Goal: Task Accomplishment & Management: Use online tool/utility

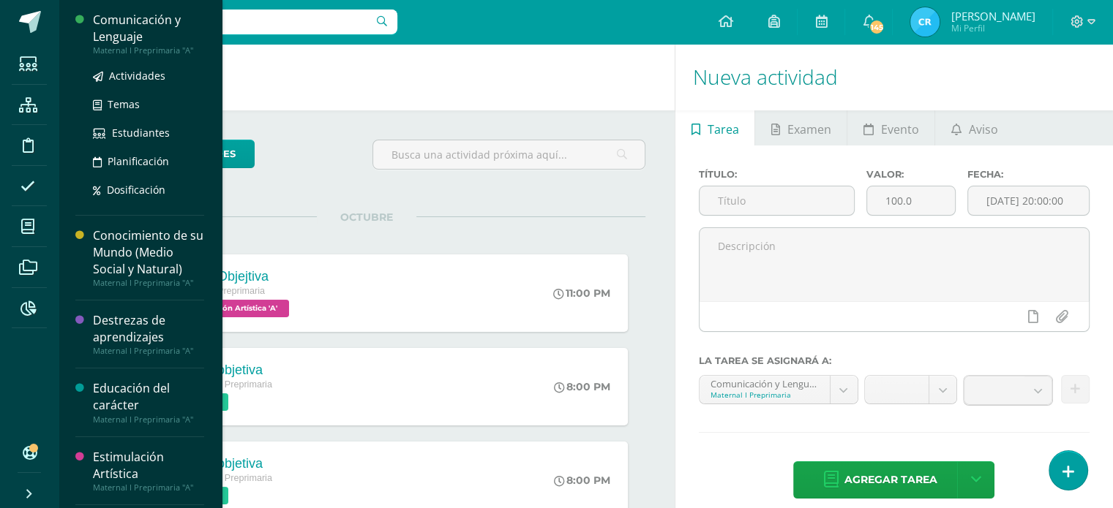
click at [116, 33] on div "Comunicación y Lenguaje" at bounding box center [148, 29] width 111 height 34
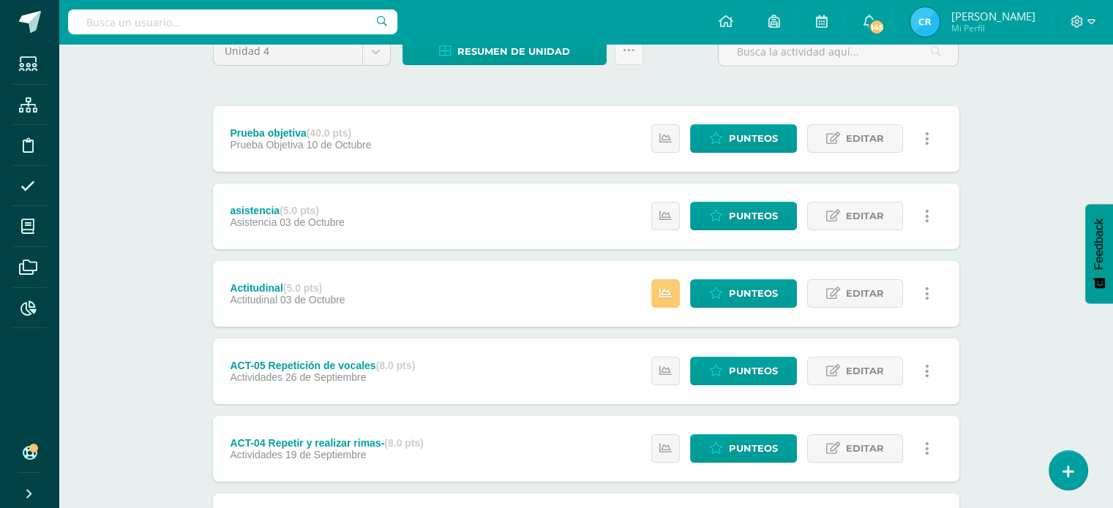
scroll to position [139, 0]
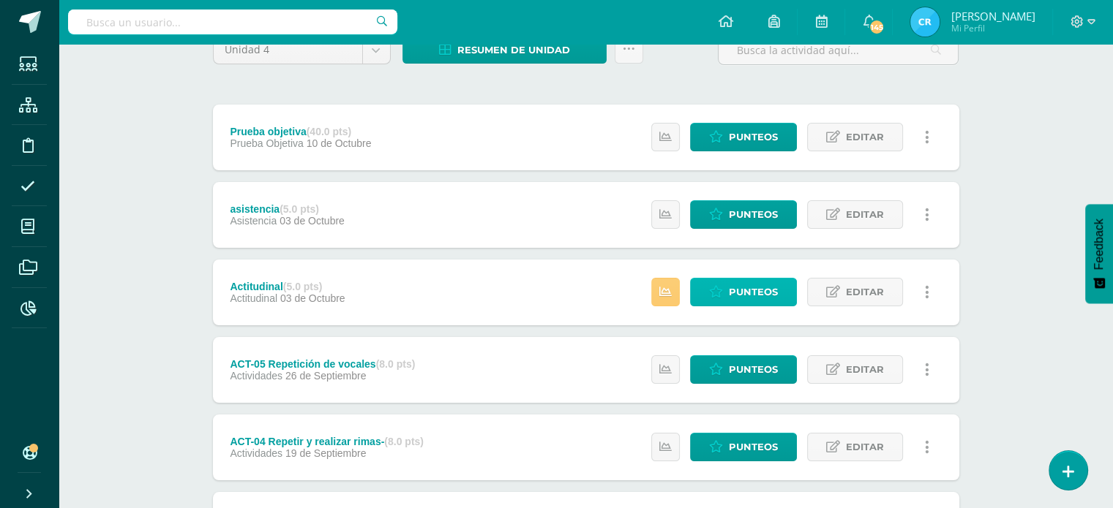
click at [764, 289] on span "Punteos" at bounding box center [753, 292] width 49 height 27
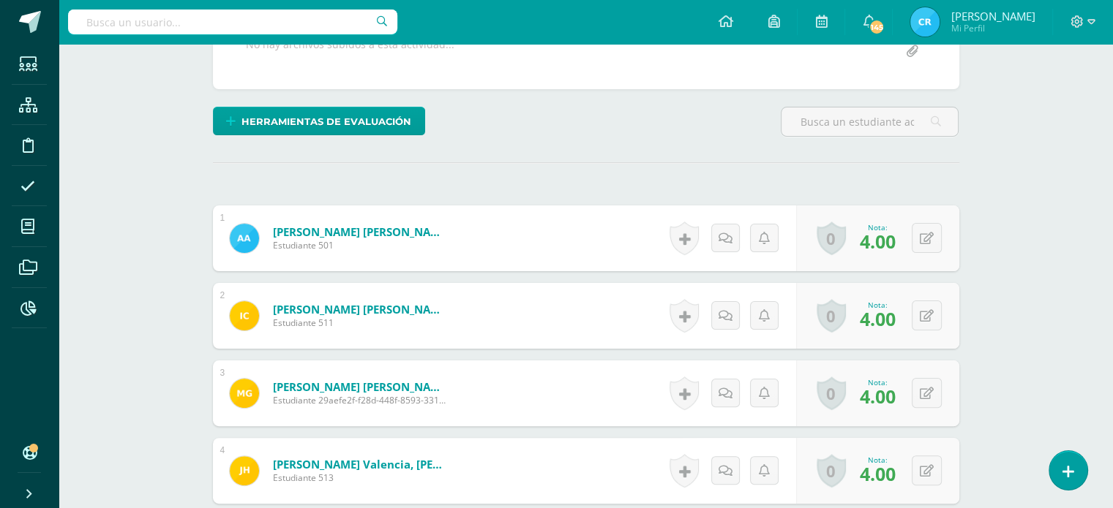
scroll to position [310, 0]
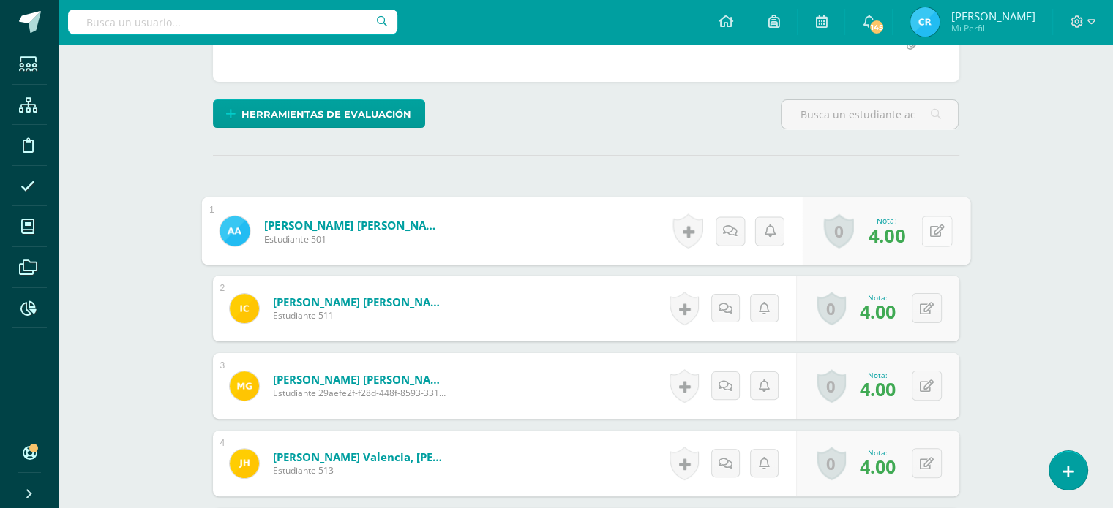
click at [927, 230] on button at bounding box center [936, 231] width 31 height 31
click at [996, 229] on div "Comunicación y Lenguaje Maternal I Preprimaria "A" Herramientas Detalle de asis…" at bounding box center [586, 277] width 1054 height 1086
click at [1088, 19] on icon at bounding box center [1091, 21] width 8 height 13
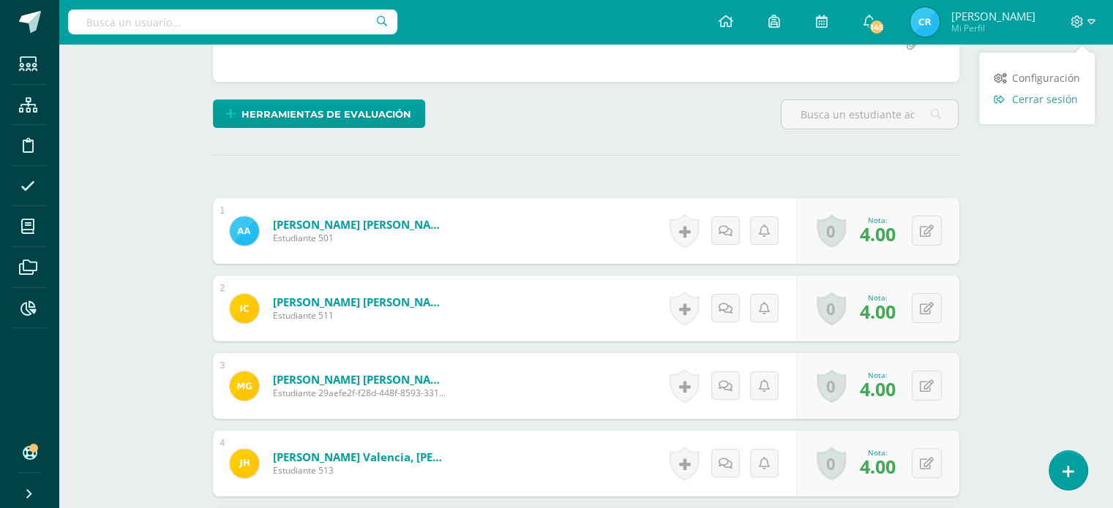
click at [1024, 101] on span "Cerrar sesión" at bounding box center [1045, 99] width 66 height 14
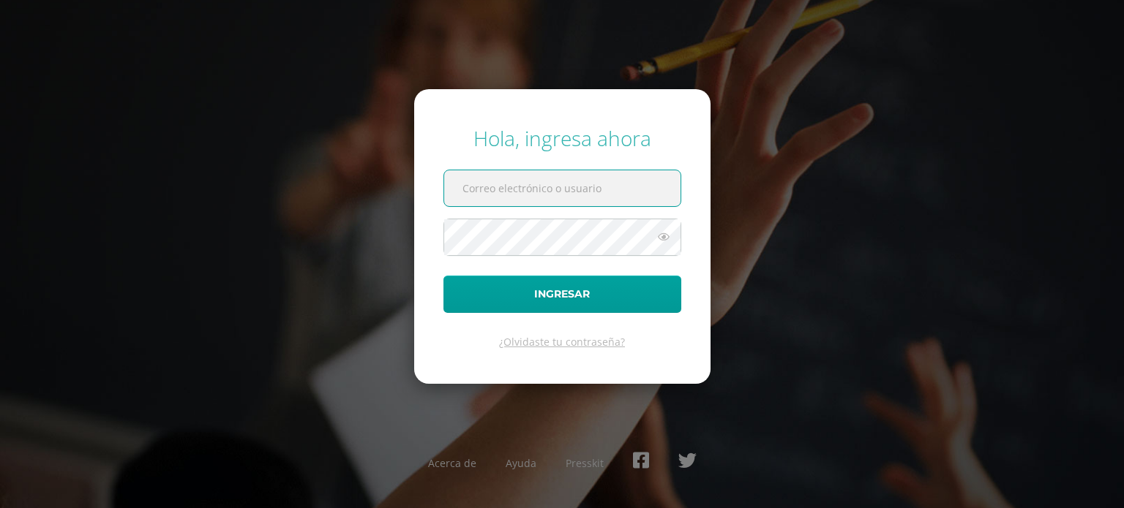
click at [565, 189] on input "text" at bounding box center [562, 188] width 236 height 36
type input "josselinemontecinoscec@gmail.com"
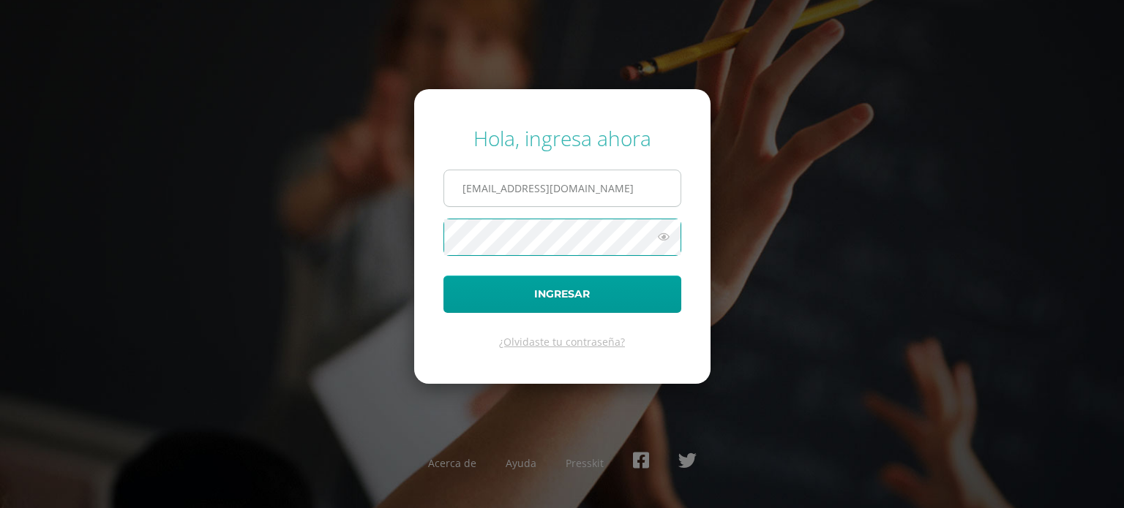
click at [443, 276] on button "Ingresar" at bounding box center [562, 294] width 238 height 37
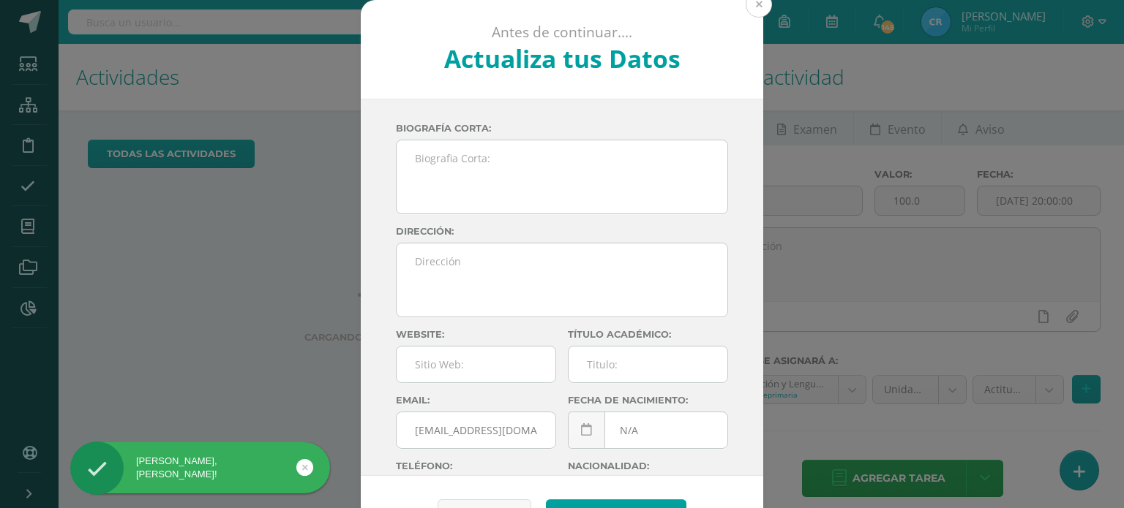
click at [756, 5] on button at bounding box center [758, 4] width 26 height 26
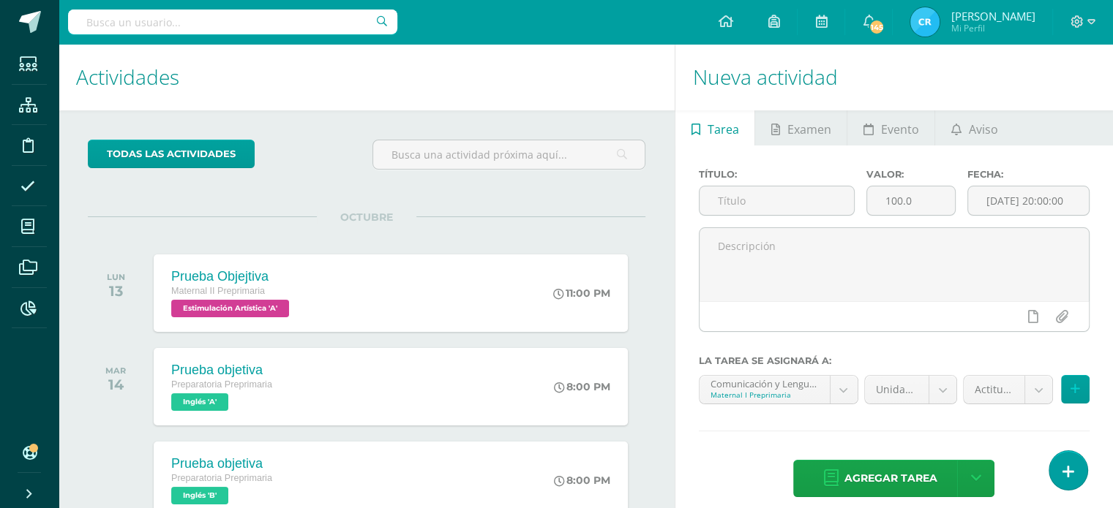
click at [317, 152] on div "todas las Actividades" at bounding box center [200, 161] width 237 height 42
click at [312, 168] on div "todas las Actividades" at bounding box center [200, 161] width 237 height 42
click at [27, 315] on span at bounding box center [28, 307] width 33 height 33
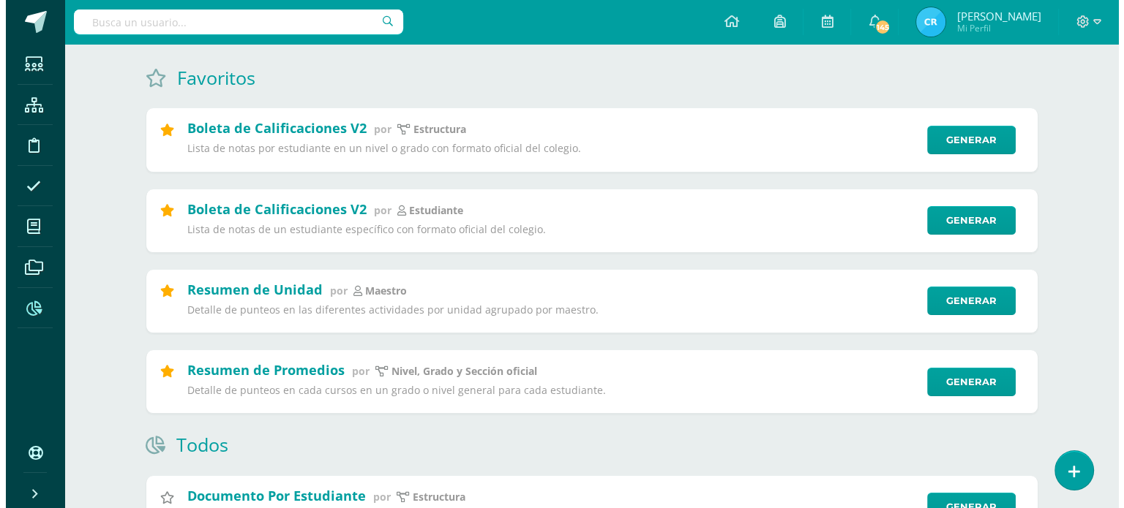
scroll to position [135, 0]
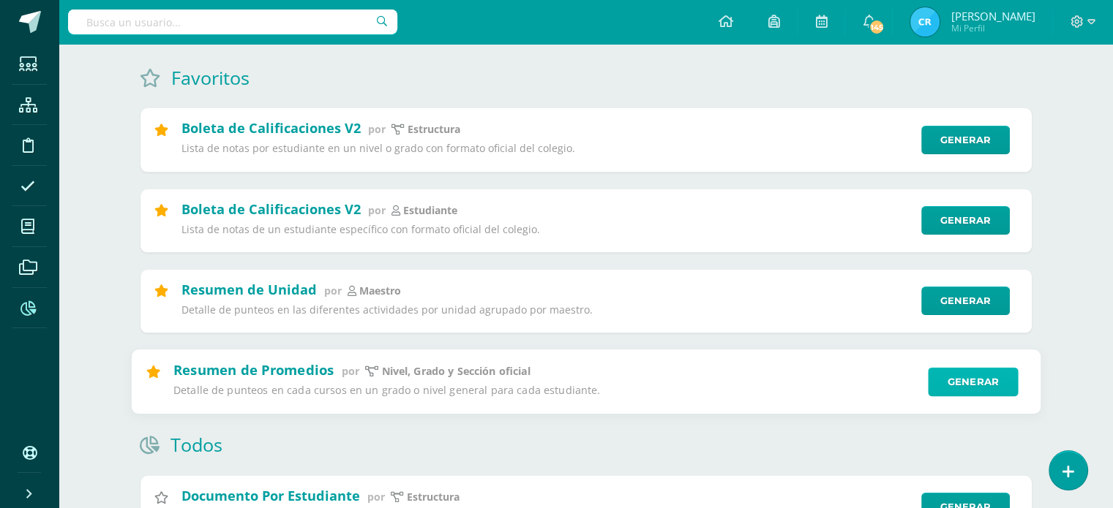
click at [966, 387] on link "Generar" at bounding box center [973, 381] width 90 height 29
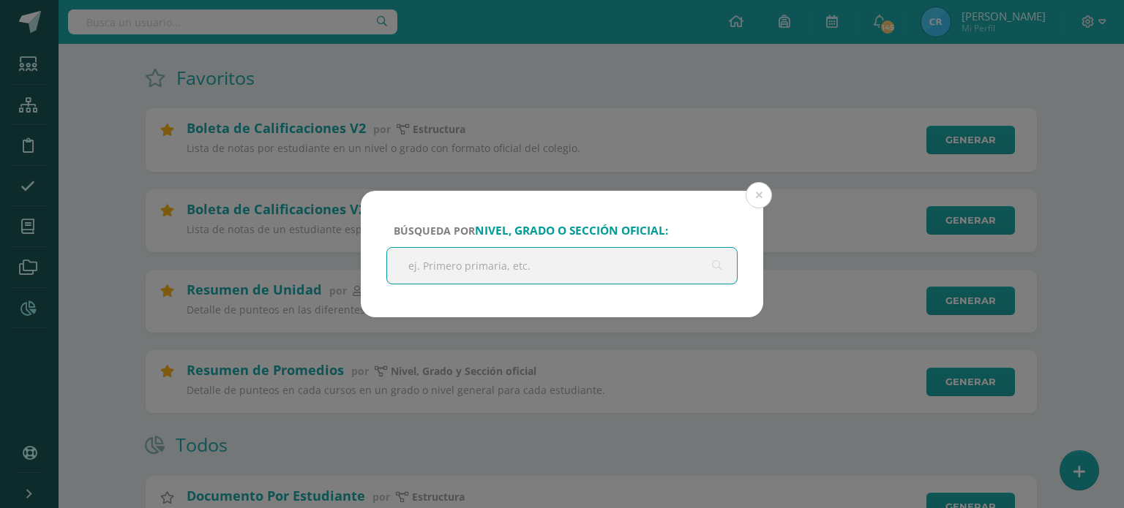
click at [568, 268] on input "text" at bounding box center [562, 266] width 350 height 36
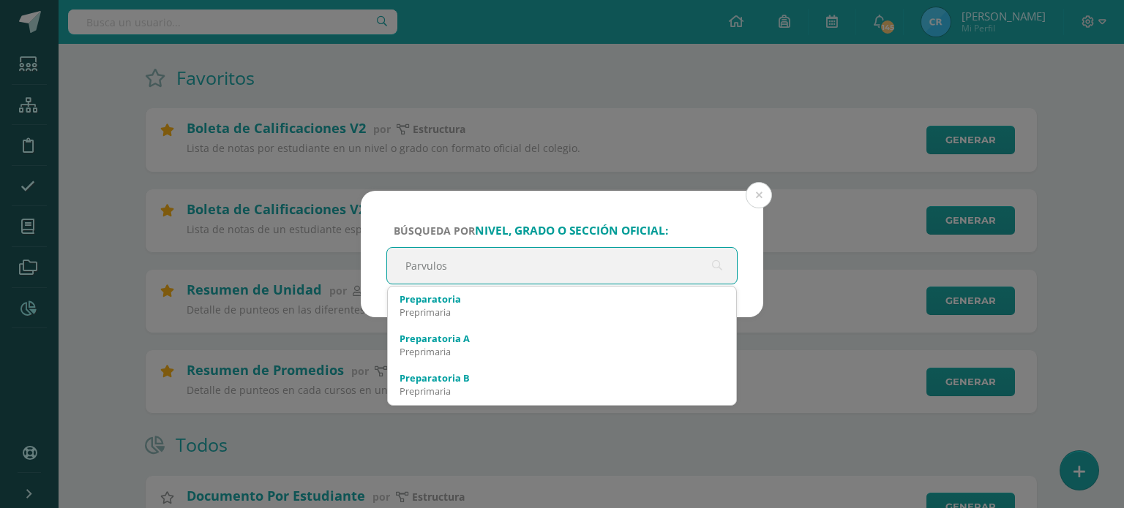
type input "Parvulos 3"
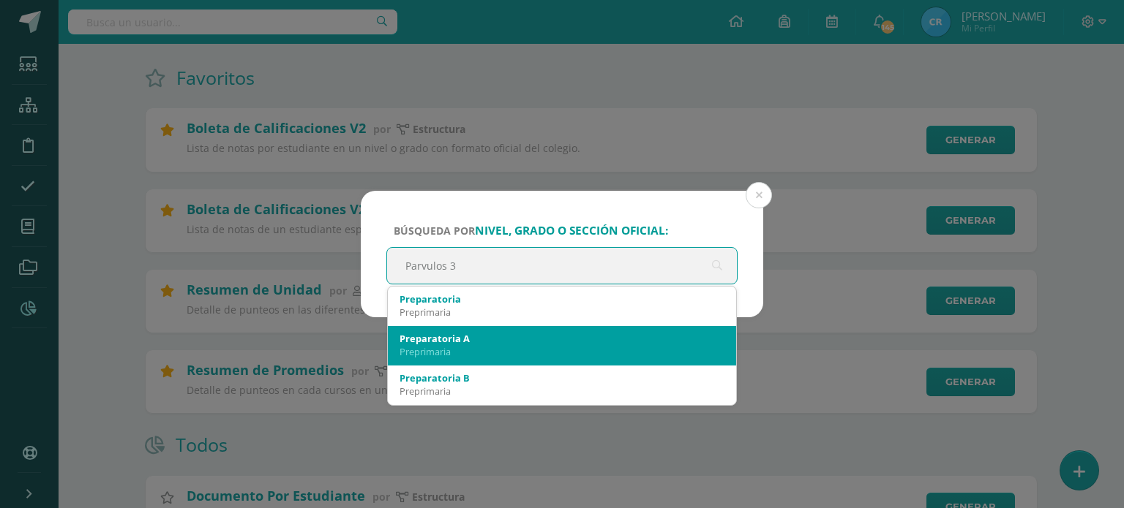
click at [478, 347] on div "Preprimaria" at bounding box center [561, 351] width 325 height 13
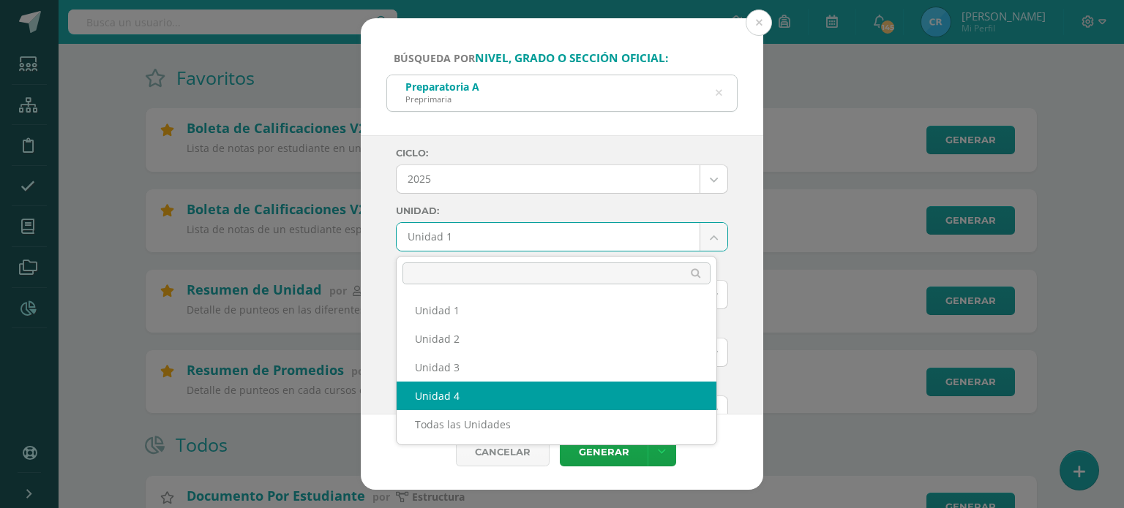
select select "Unidad 4"
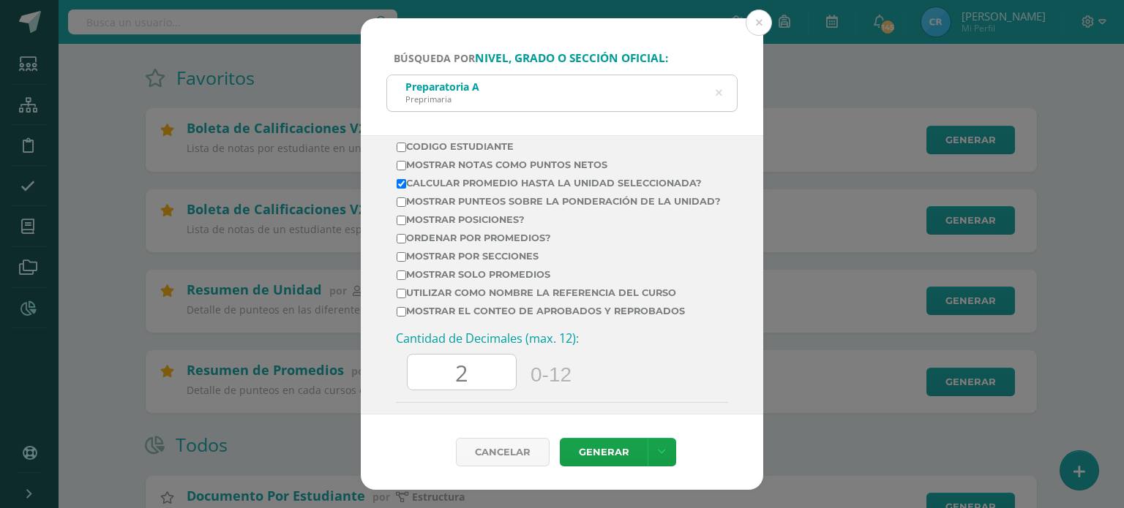
scroll to position [533, 0]
click at [590, 445] on link "Generar" at bounding box center [604, 452] width 88 height 29
click at [765, 19] on button at bounding box center [758, 23] width 26 height 26
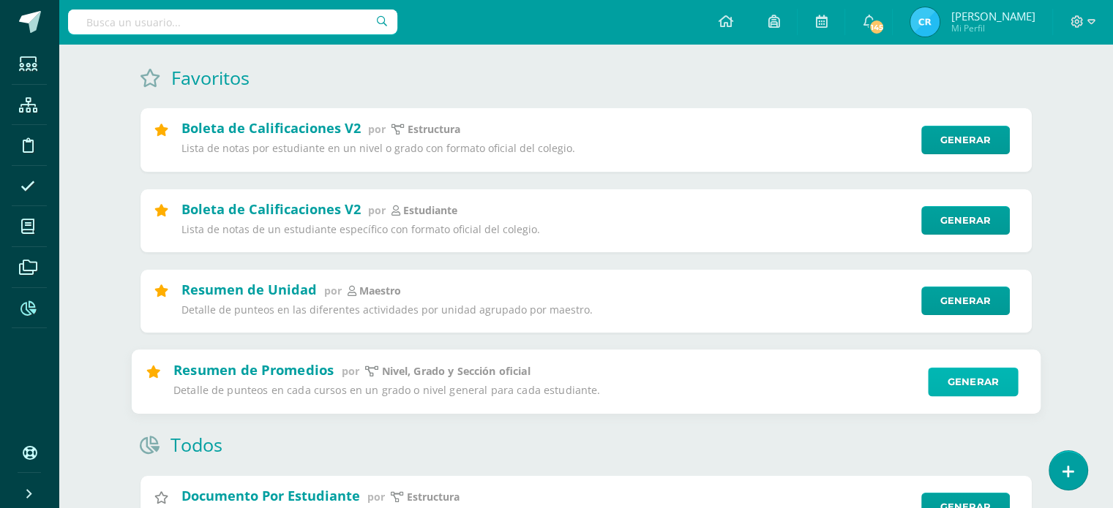
click at [985, 383] on link "Generar" at bounding box center [973, 381] width 90 height 29
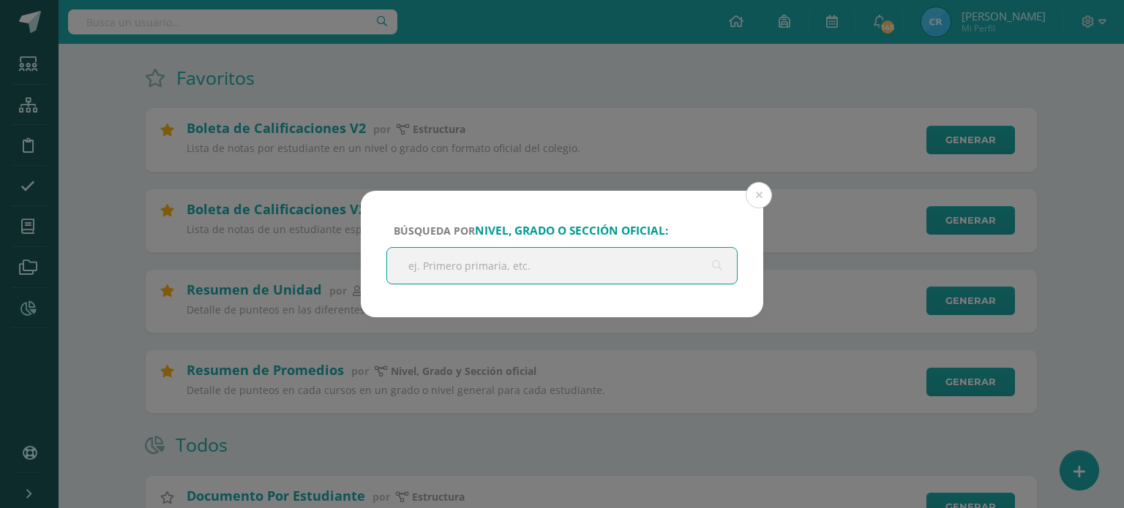
click at [522, 265] on input "text" at bounding box center [562, 266] width 350 height 36
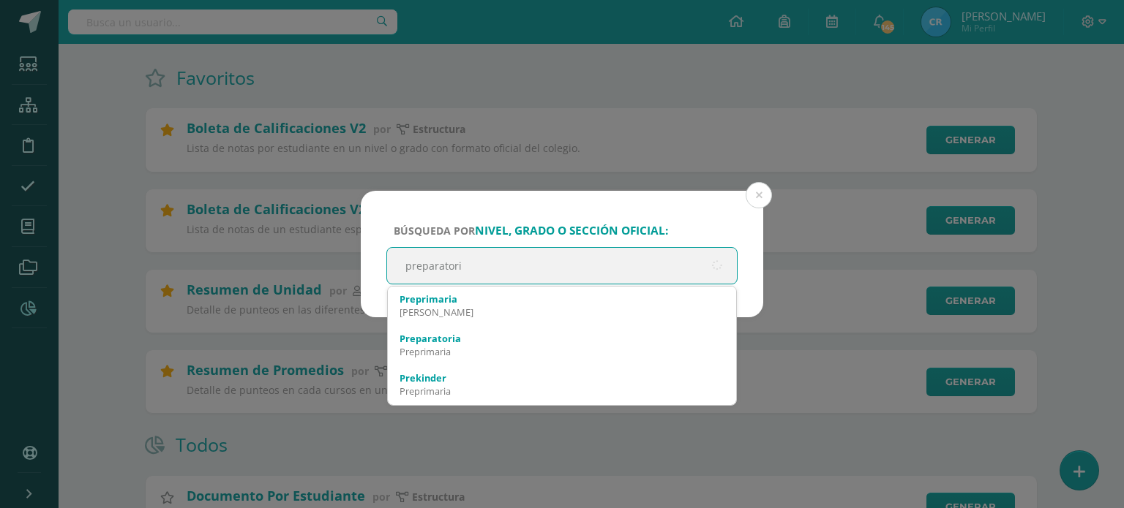
type input "preparatoria"
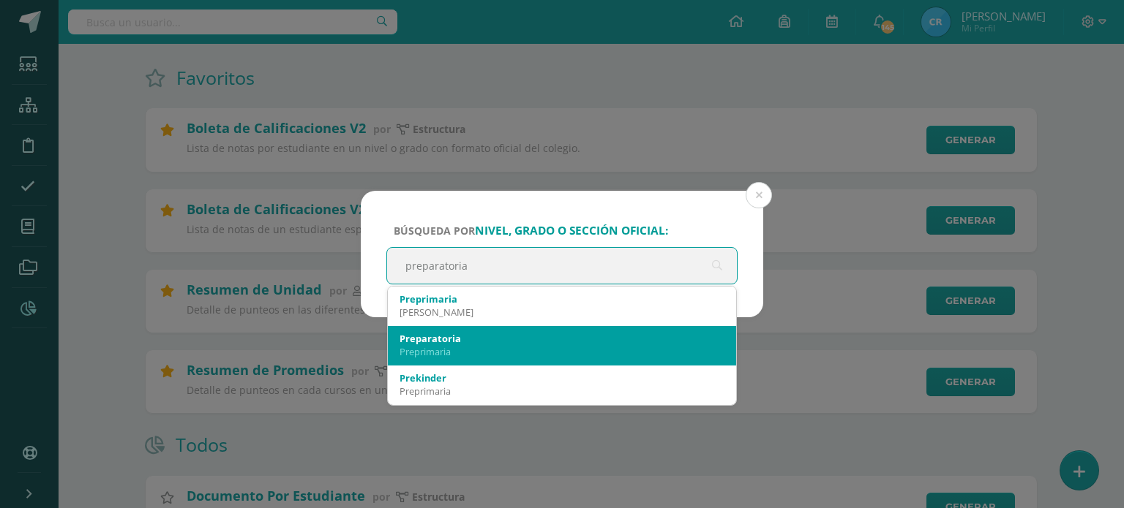
click at [442, 347] on div "Preprimaria" at bounding box center [561, 351] width 325 height 13
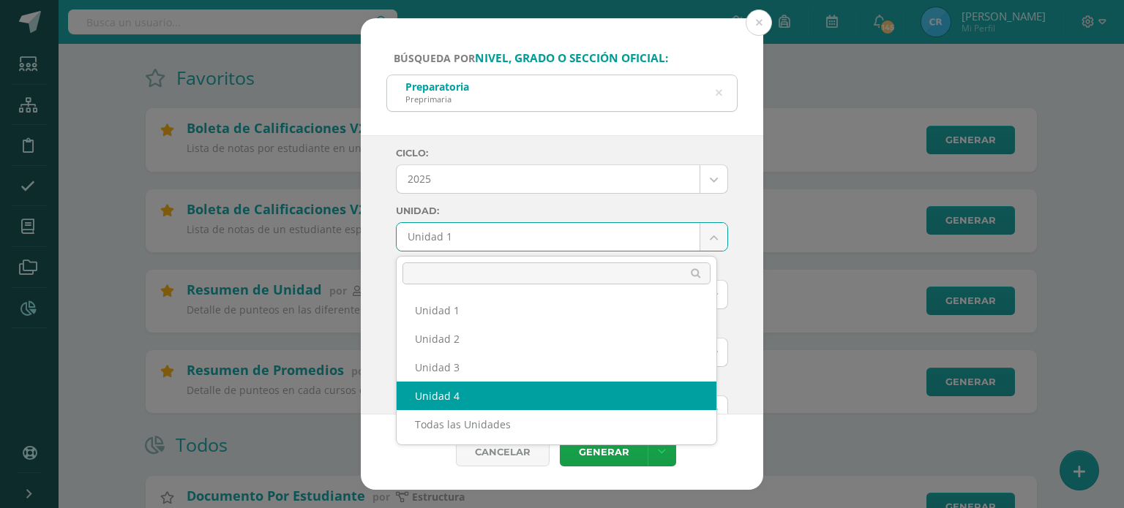
select select "Unidad 4"
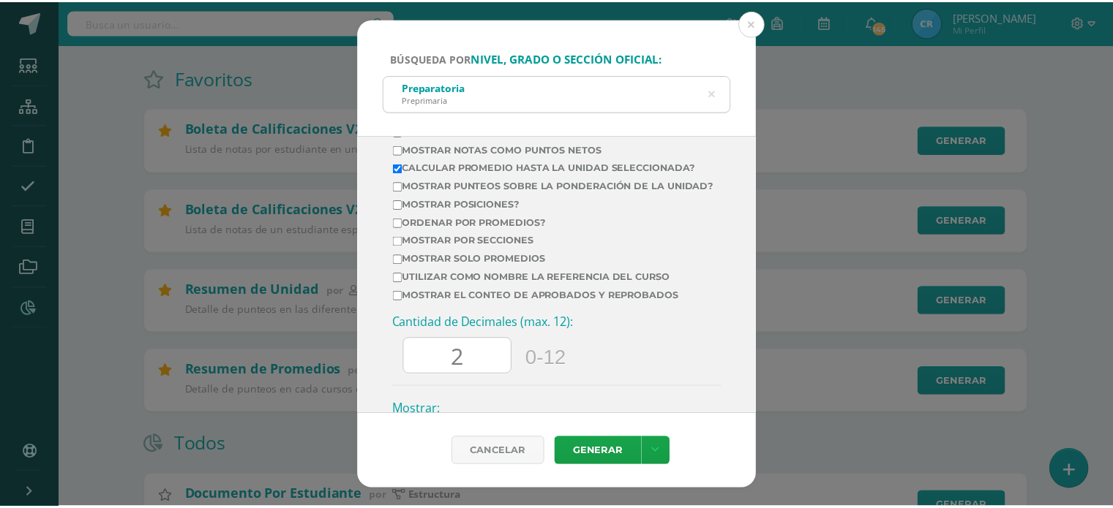
scroll to position [758, 0]
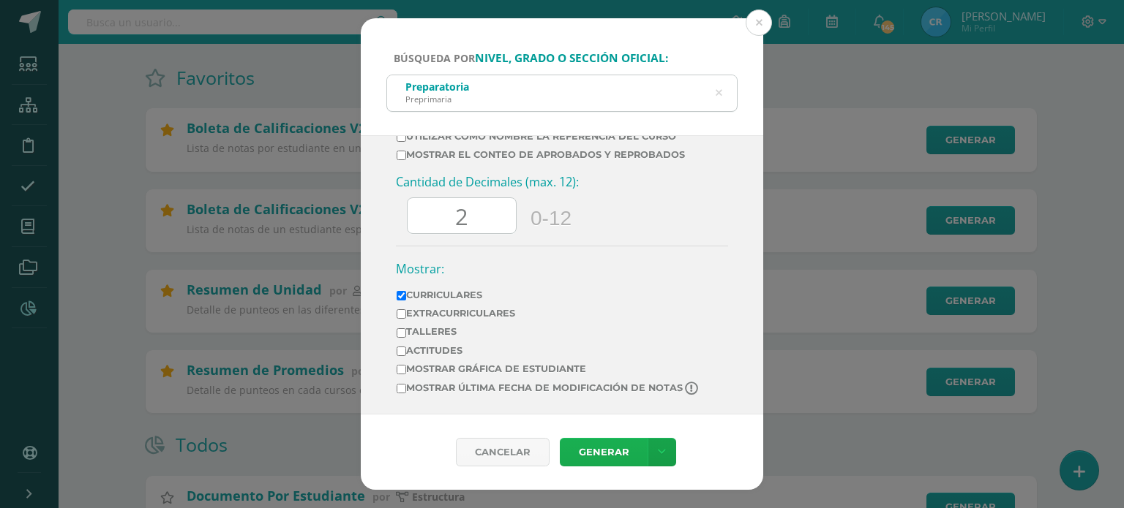
click at [588, 456] on link "Generar" at bounding box center [604, 452] width 88 height 29
click at [759, 24] on button at bounding box center [758, 23] width 26 height 26
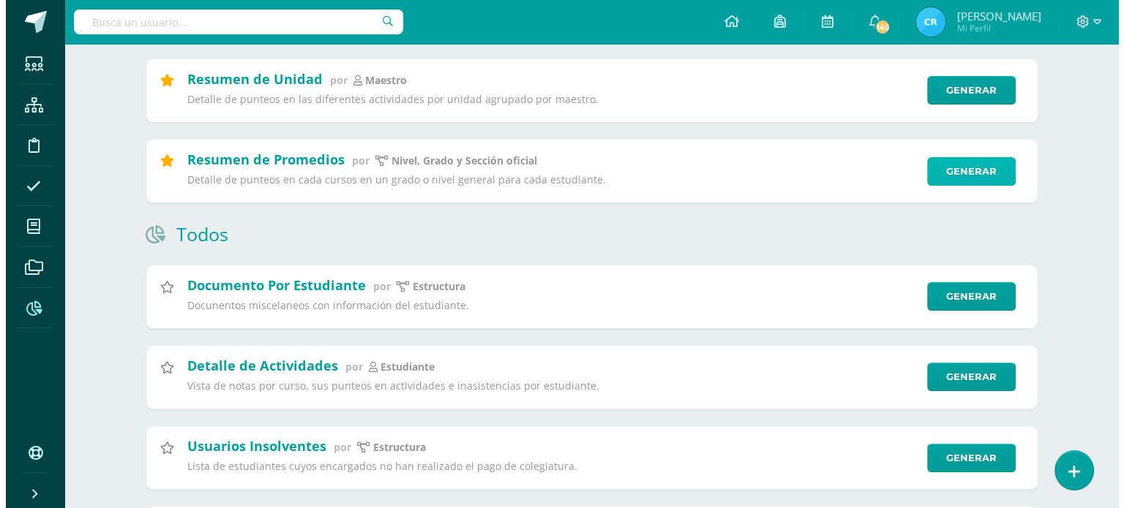
scroll to position [347, 0]
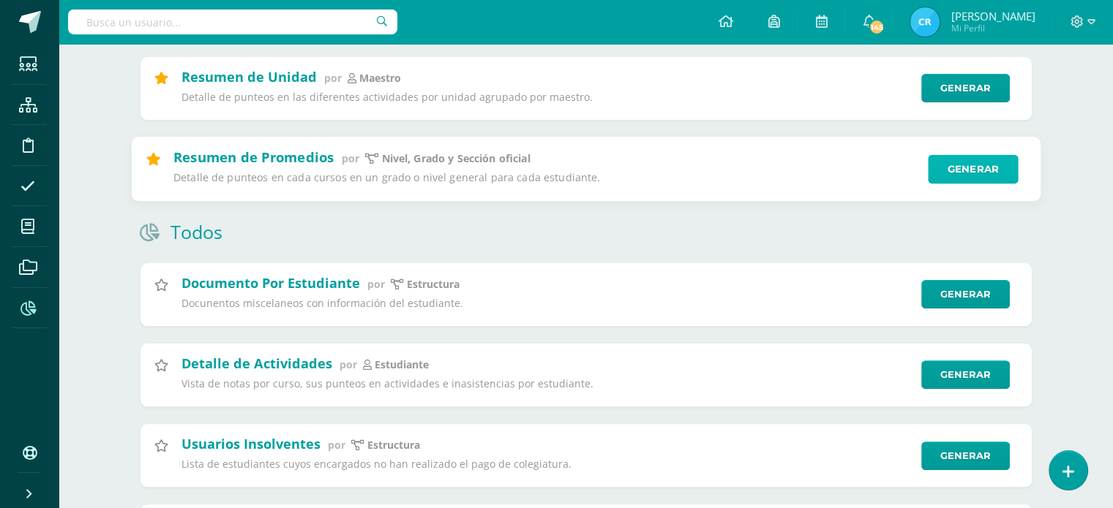
click at [971, 169] on link "Generar" at bounding box center [973, 168] width 90 height 29
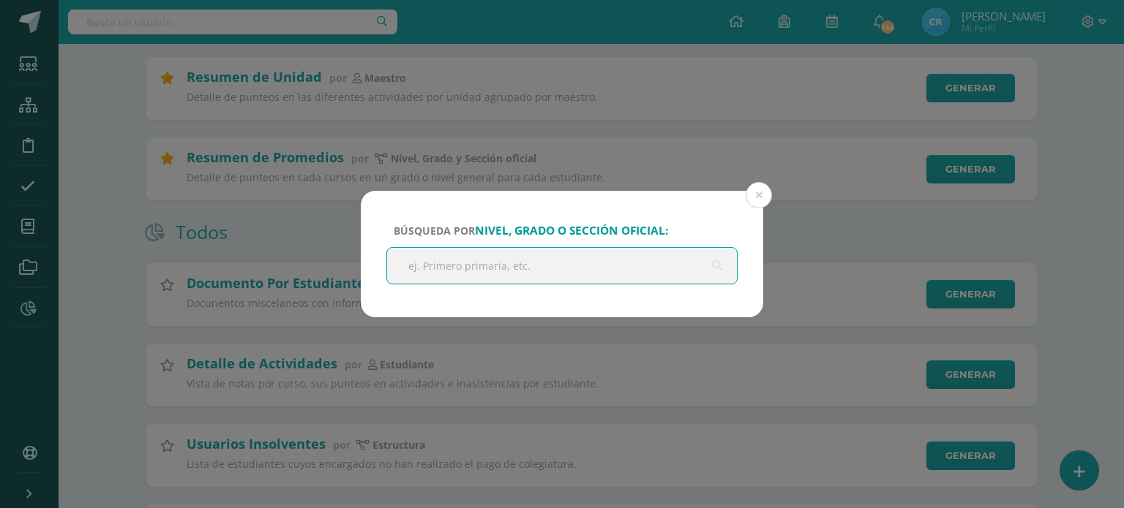
click at [452, 260] on input "text" at bounding box center [562, 266] width 350 height 36
type input "kinder"
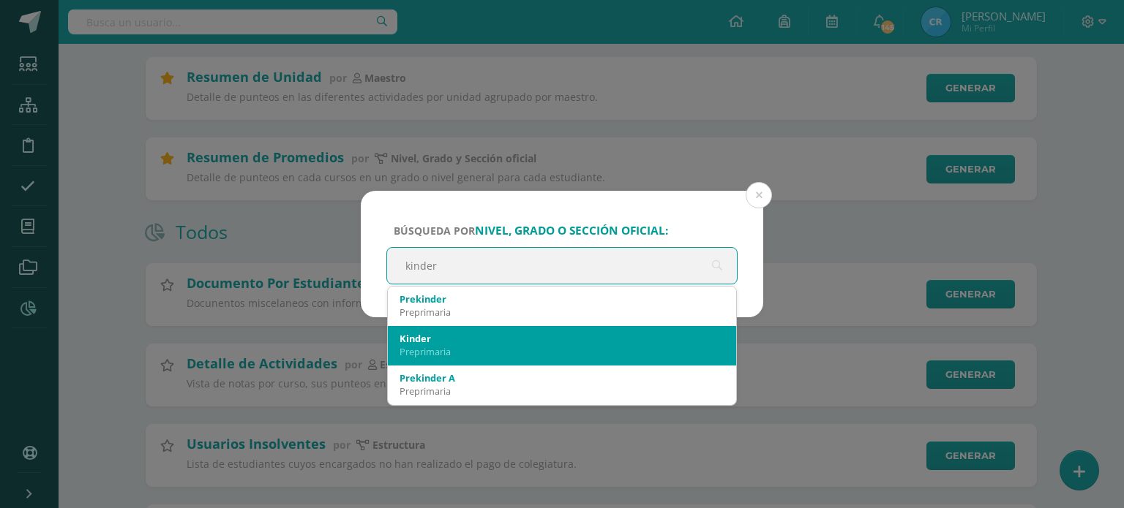
click at [426, 339] on div "Kinder" at bounding box center [561, 338] width 325 height 13
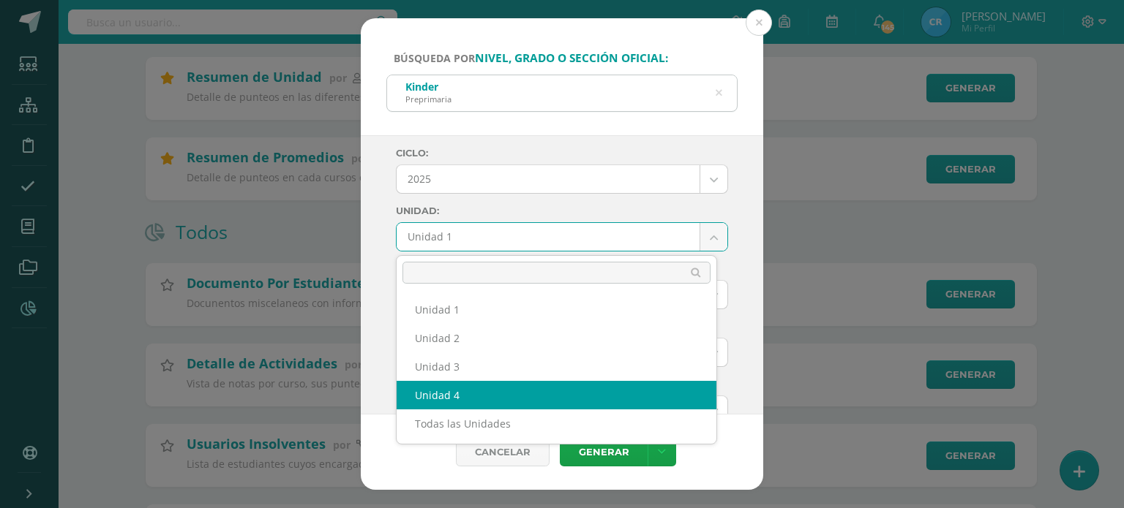
select select "Unidad 4"
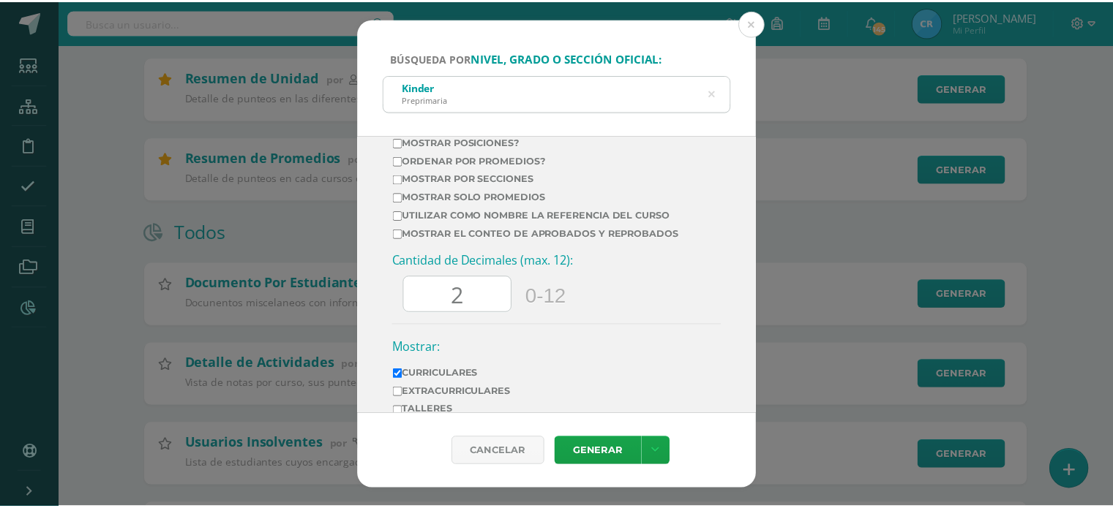
scroll to position [758, 0]
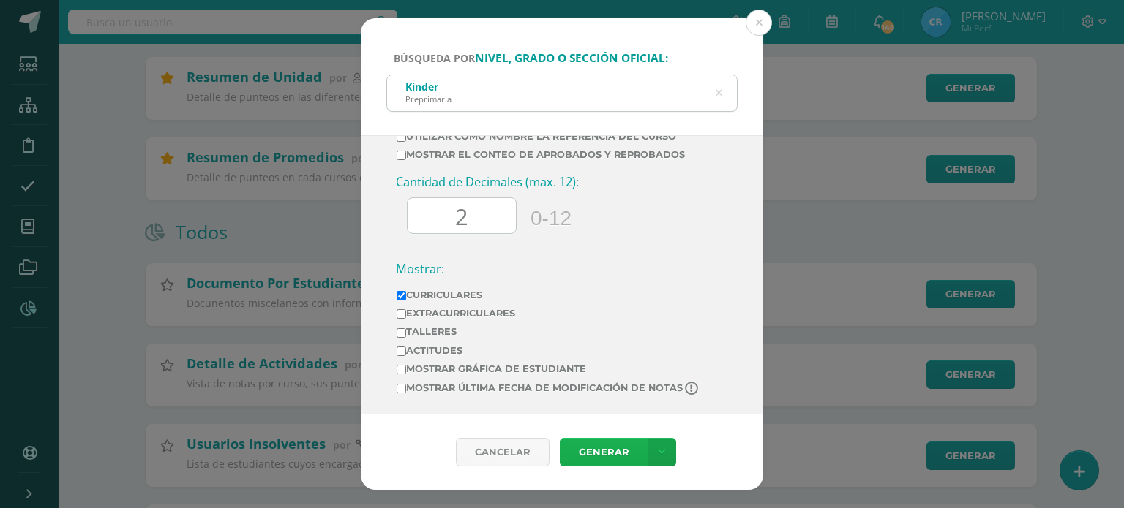
click at [593, 443] on link "Generar" at bounding box center [604, 452] width 88 height 29
click at [759, 18] on button at bounding box center [758, 23] width 26 height 26
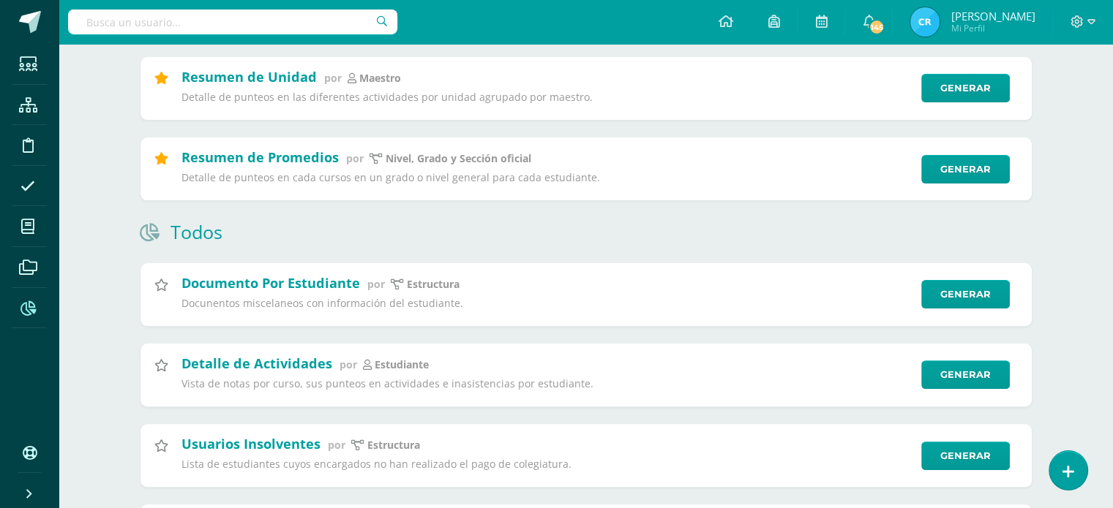
click at [850, 241] on div "Todos" at bounding box center [586, 231] width 892 height 25
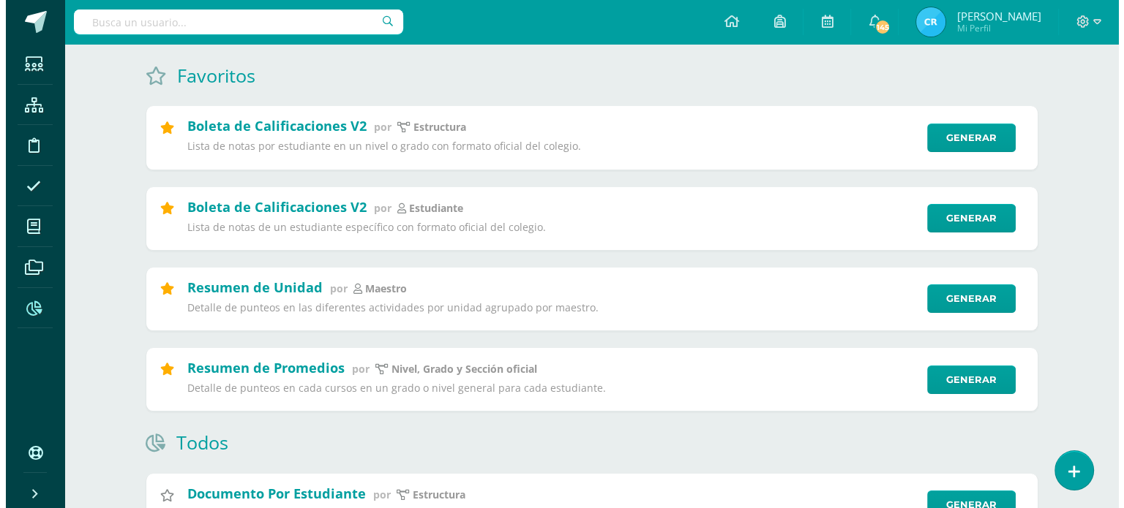
scroll to position [135, 0]
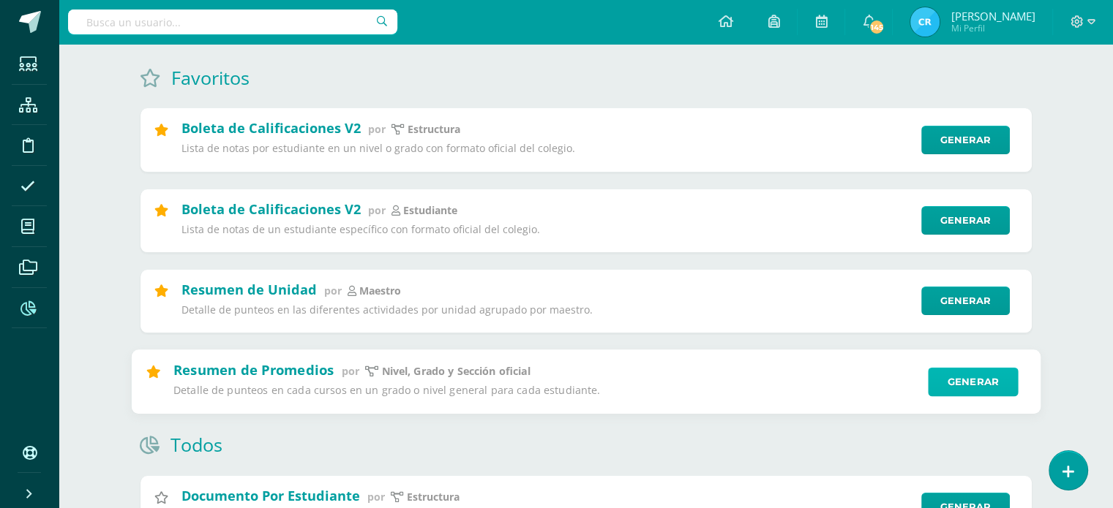
click at [954, 380] on link "Generar" at bounding box center [973, 381] width 90 height 29
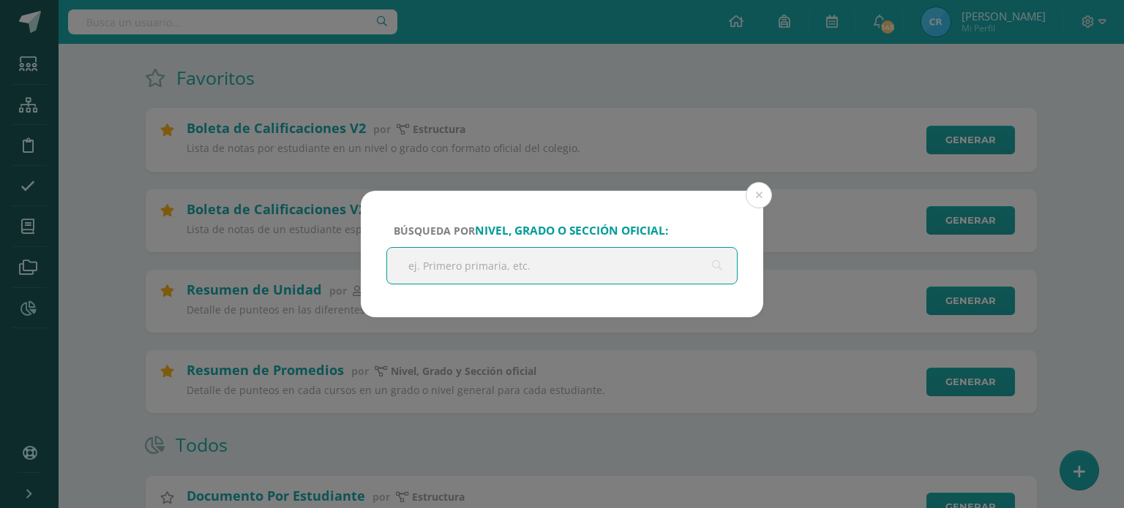
click at [438, 260] on input "text" at bounding box center [562, 266] width 350 height 36
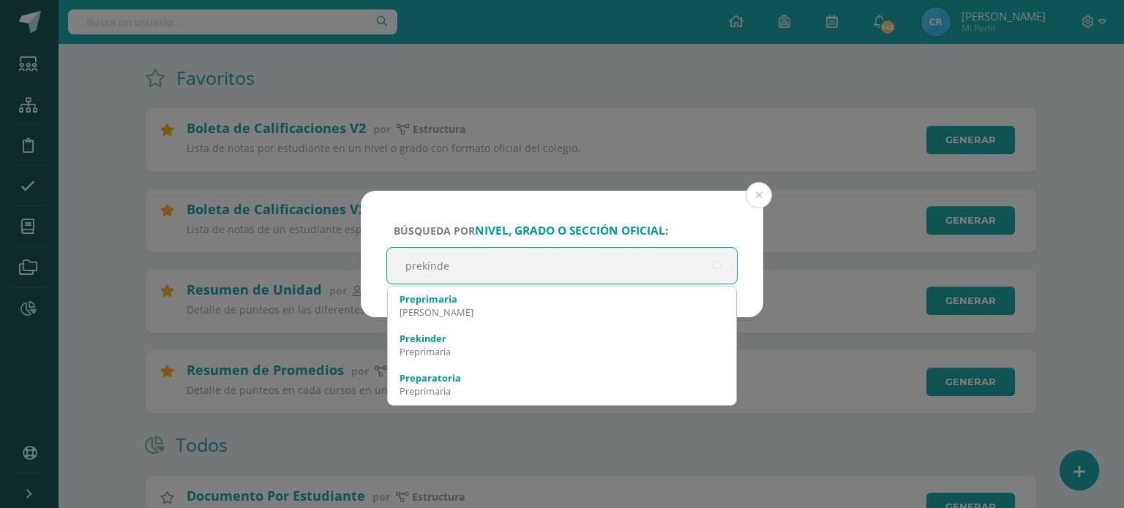
type input "prekínder"
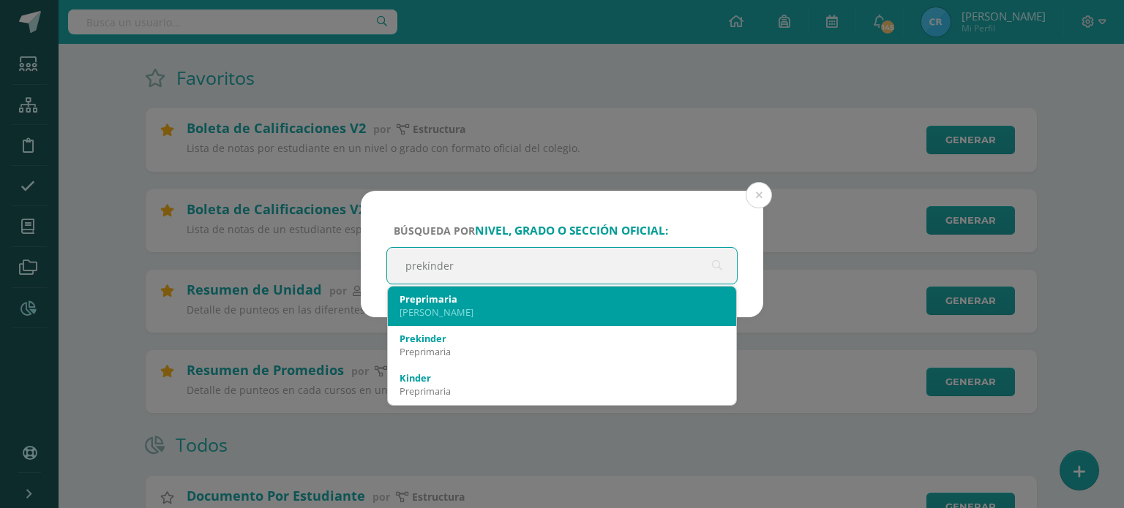
click at [444, 324] on div "Preprimaria Pantaleón Siquinalá" at bounding box center [561, 306] width 325 height 38
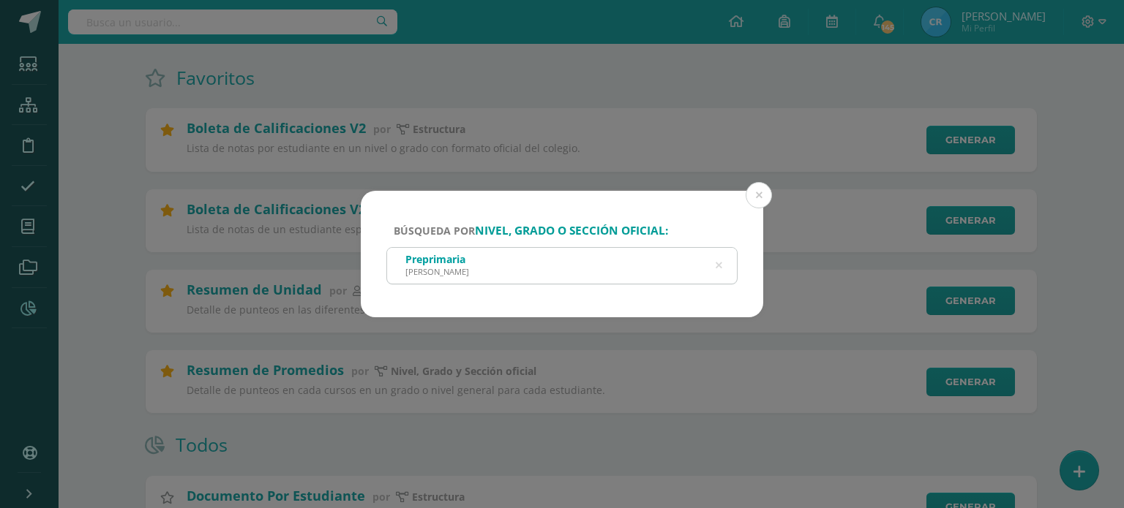
click at [722, 266] on icon at bounding box center [718, 265] width 31 height 31
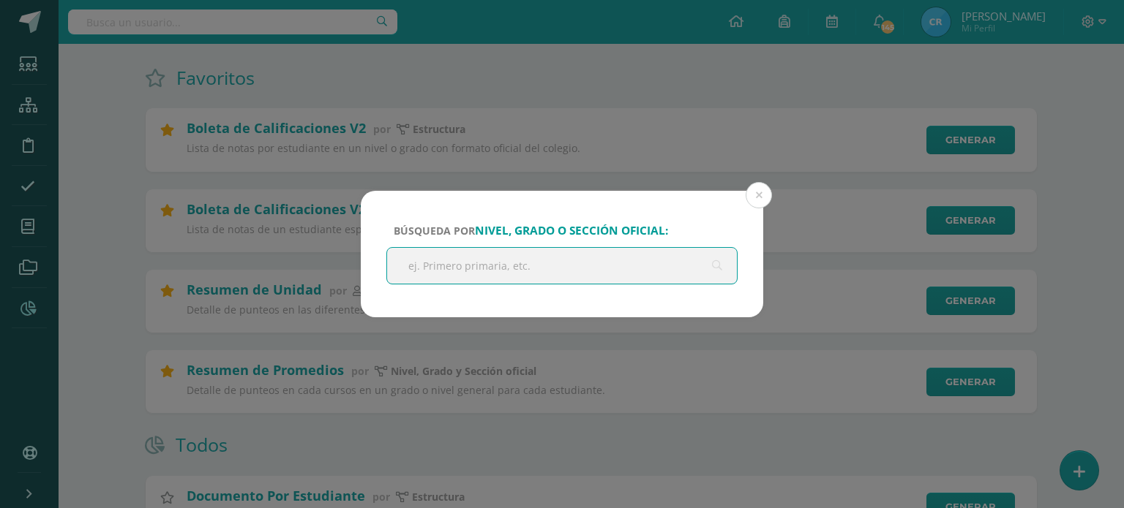
click at [564, 260] on input "text" at bounding box center [562, 266] width 350 height 36
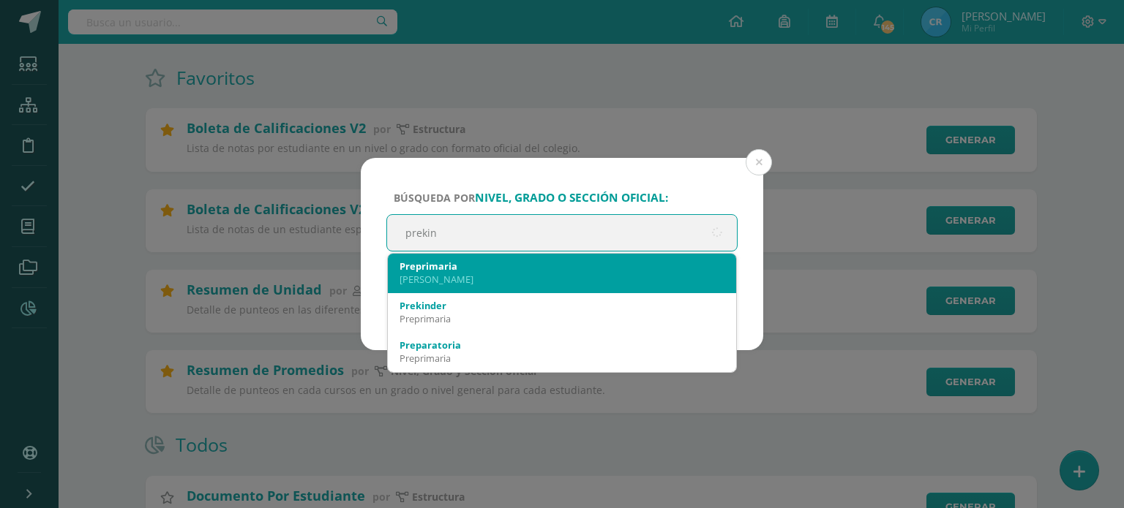
type input "prekind"
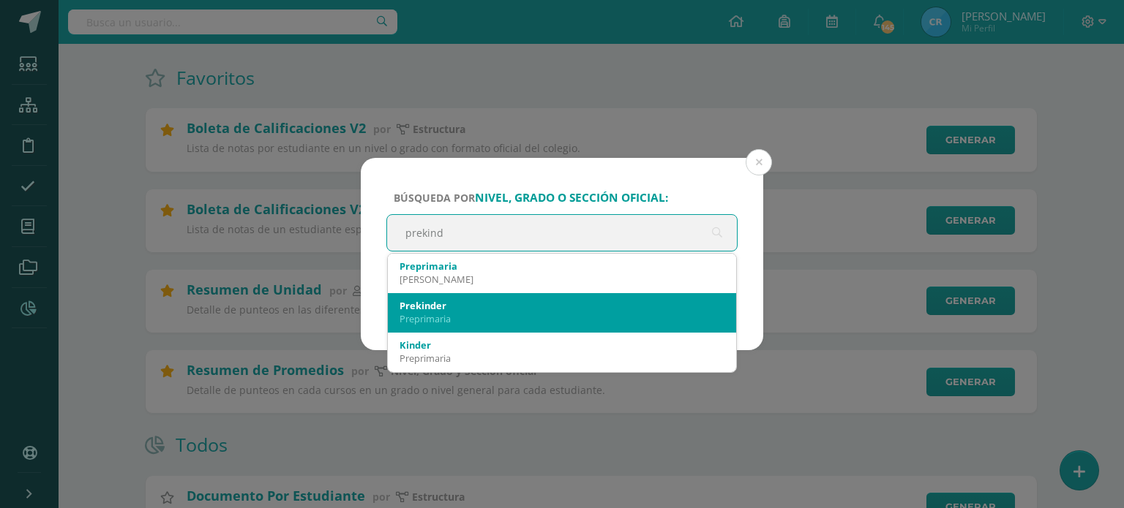
click at [440, 309] on div "Prekinder" at bounding box center [561, 305] width 325 height 13
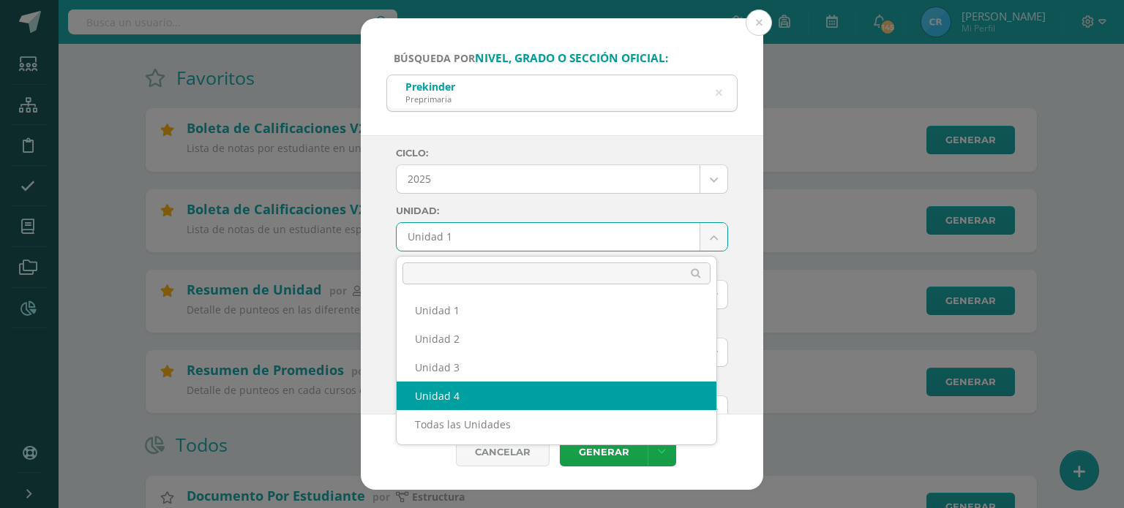
select select "Unidad 4"
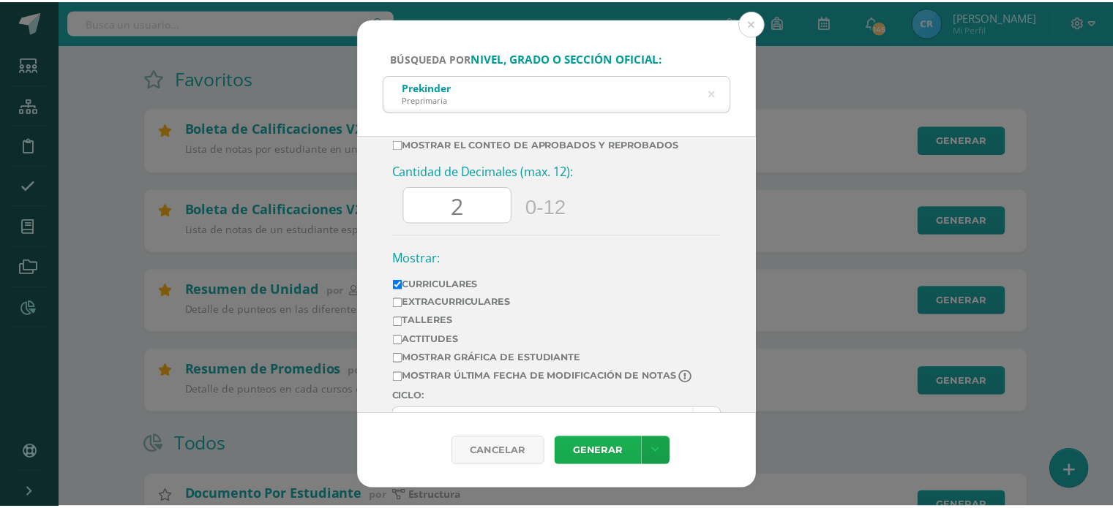
scroll to position [0, 0]
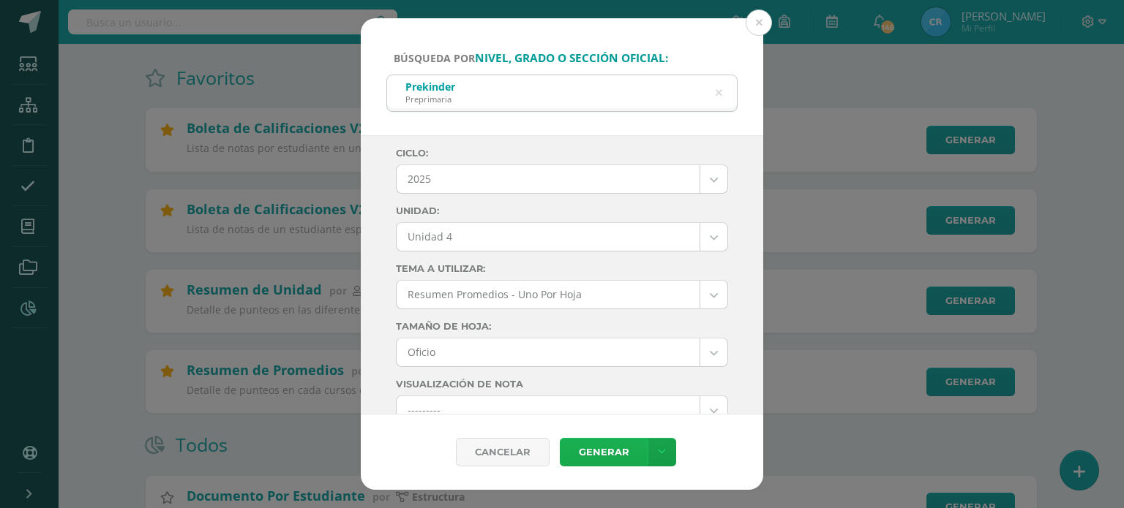
click at [600, 444] on link "Generar" at bounding box center [604, 452] width 88 height 29
click at [761, 29] on button at bounding box center [758, 23] width 26 height 26
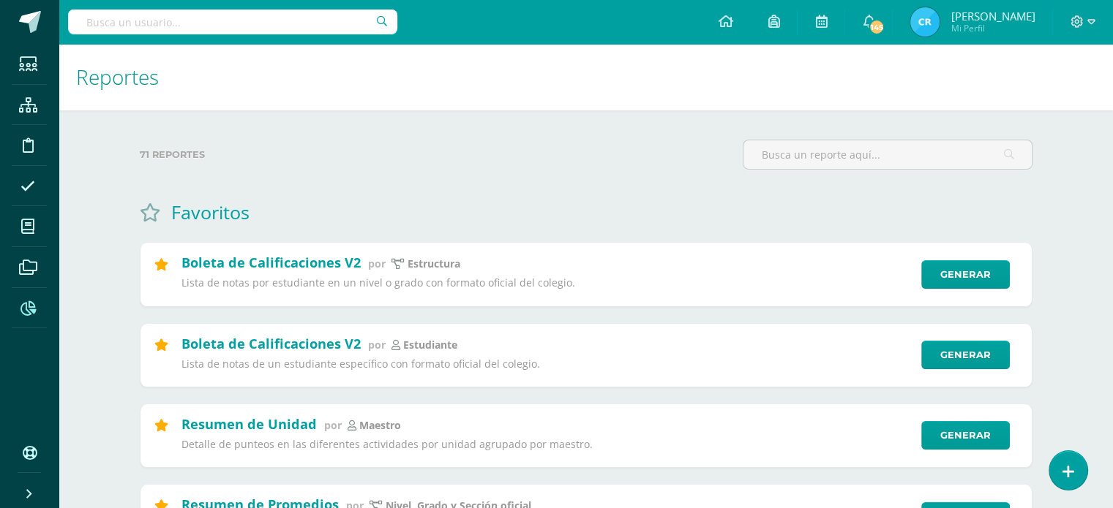
click at [1095, 21] on div at bounding box center [1083, 22] width 60 height 44
click at [1088, 20] on icon at bounding box center [1091, 21] width 8 height 13
click at [1015, 101] on span "Cerrar sesión" at bounding box center [1044, 99] width 66 height 14
